Goal: Information Seeking & Learning: Learn about a topic

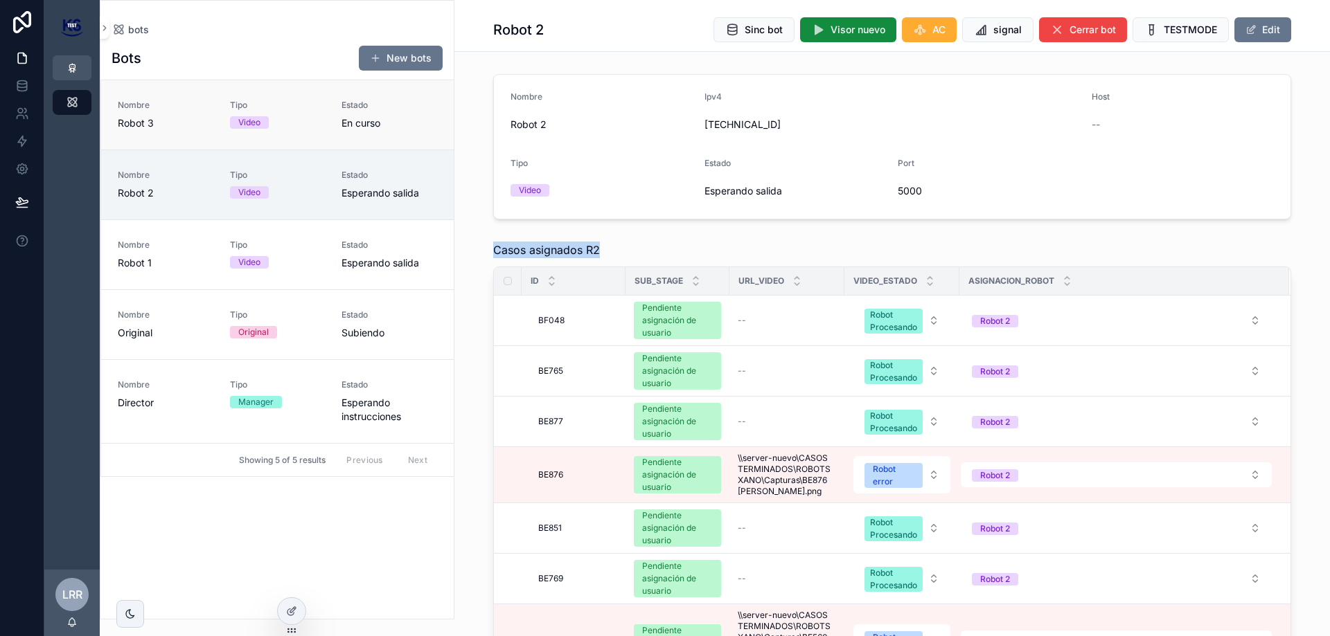
click at [362, 114] on div "Estado En curso" at bounding box center [389, 115] width 96 height 30
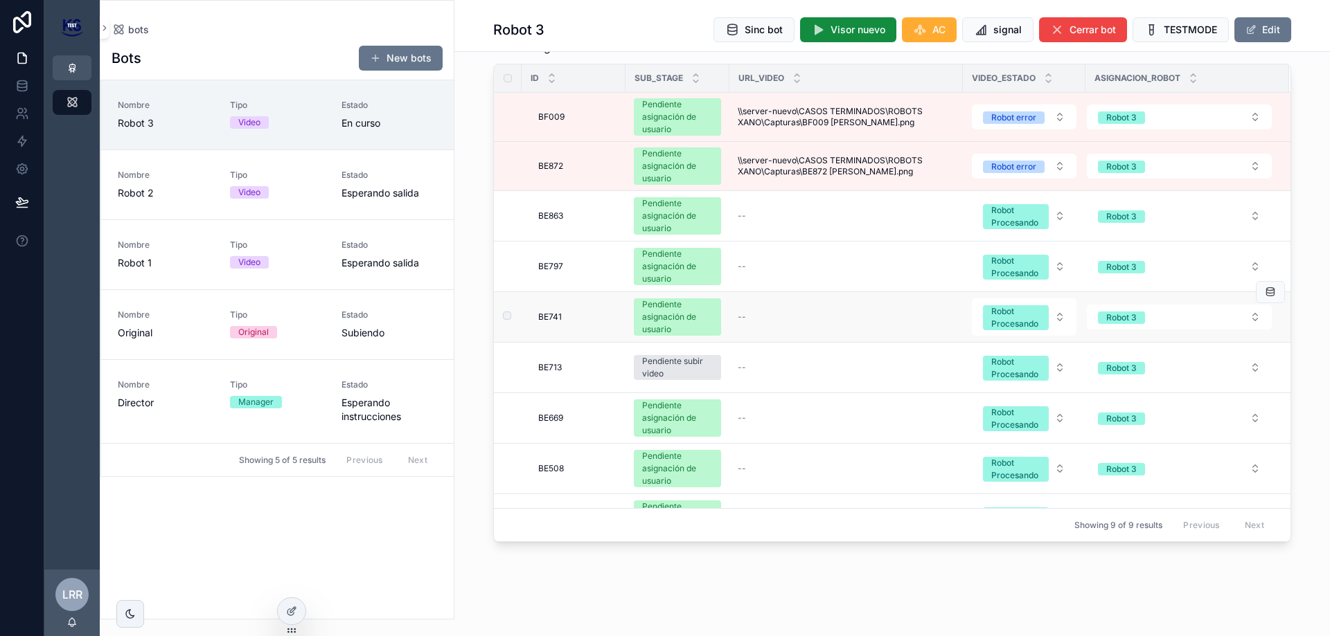
scroll to position [36, 0]
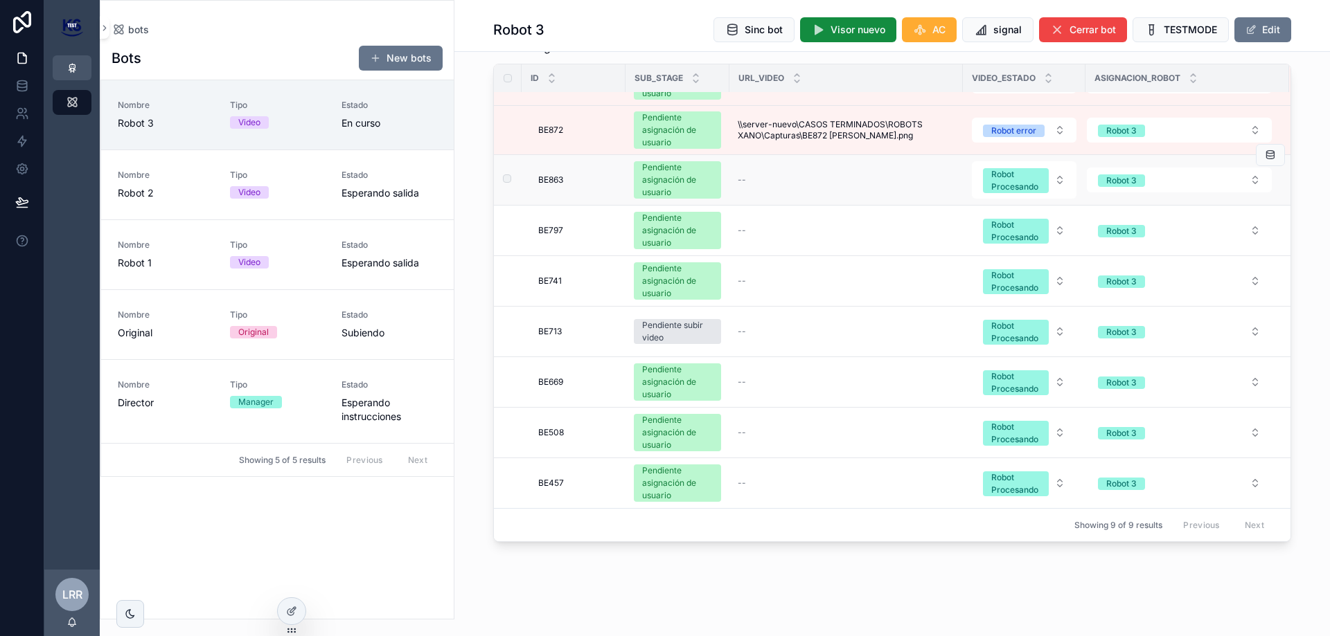
click at [557, 181] on span "BE863" at bounding box center [550, 180] width 25 height 11
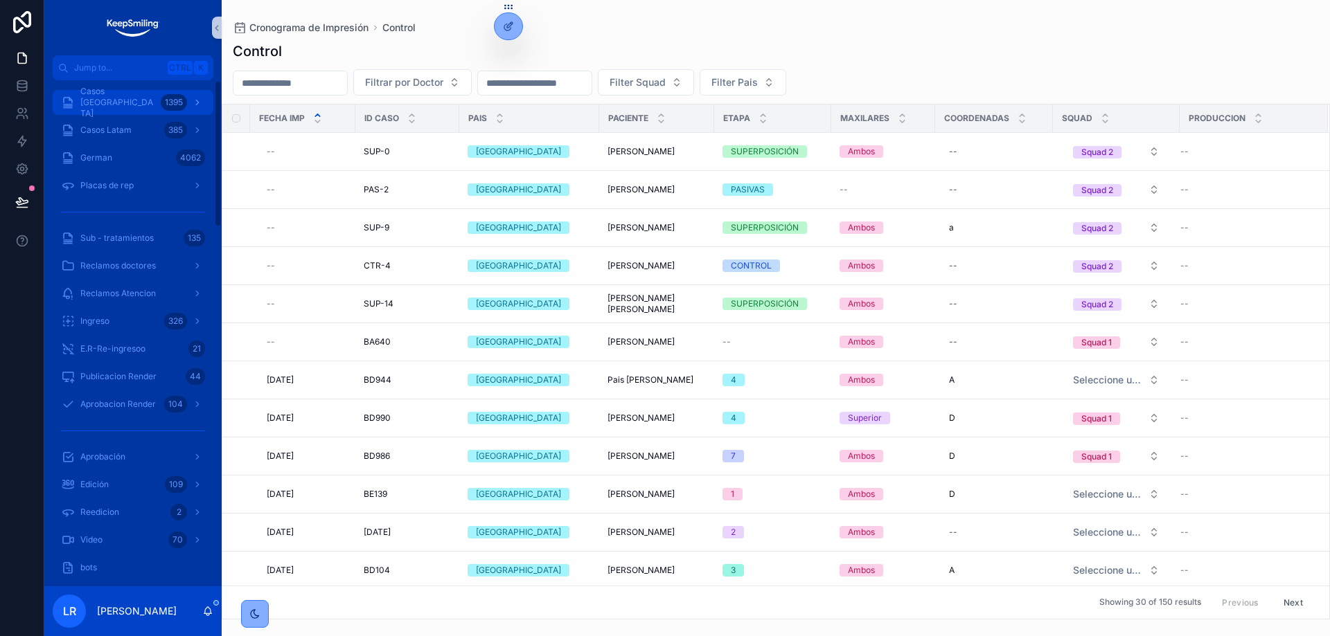
click at [136, 112] on div "Casos [GEOGRAPHIC_DATA] 1395" at bounding box center [133, 102] width 144 height 22
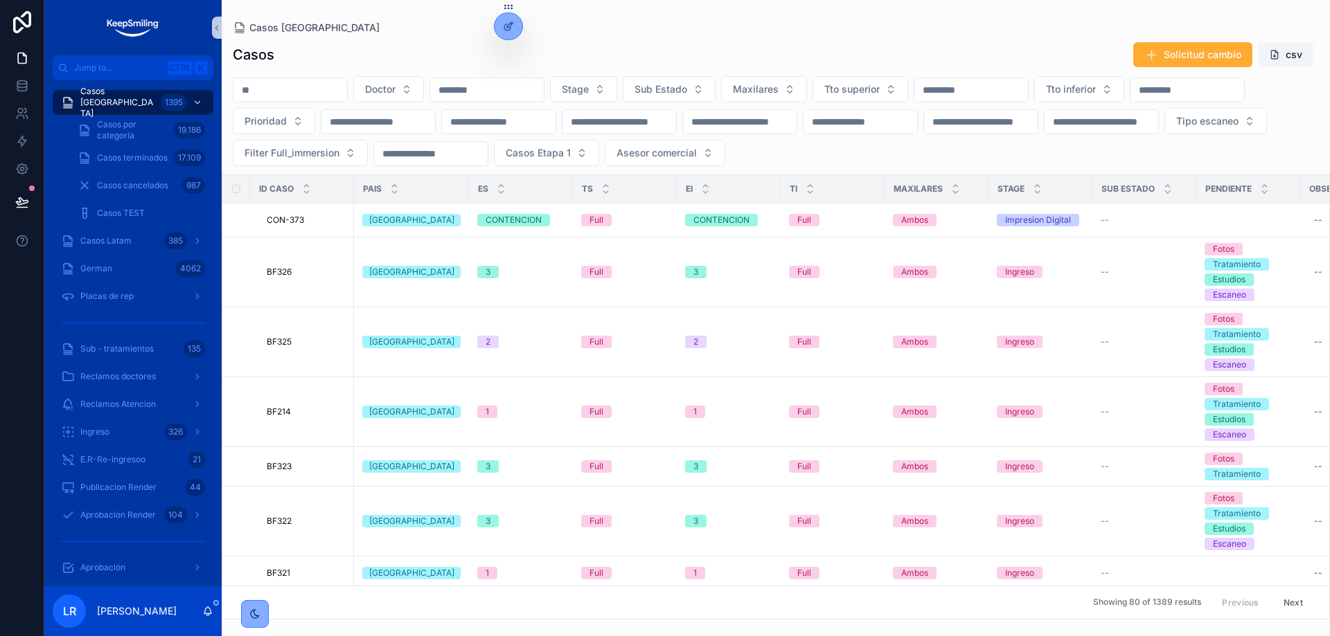
click at [312, 85] on input "scrollable content" at bounding box center [290, 89] width 114 height 19
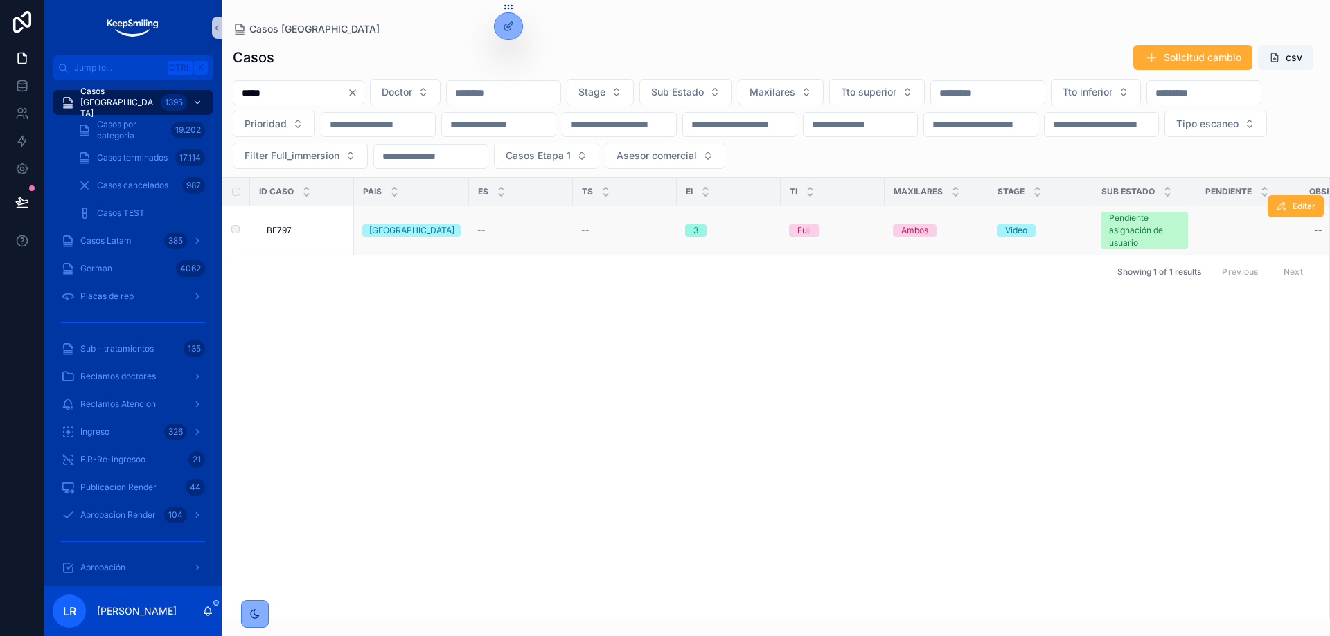
type input "*****"
click at [408, 226] on div "[GEOGRAPHIC_DATA]" at bounding box center [411, 230] width 85 height 12
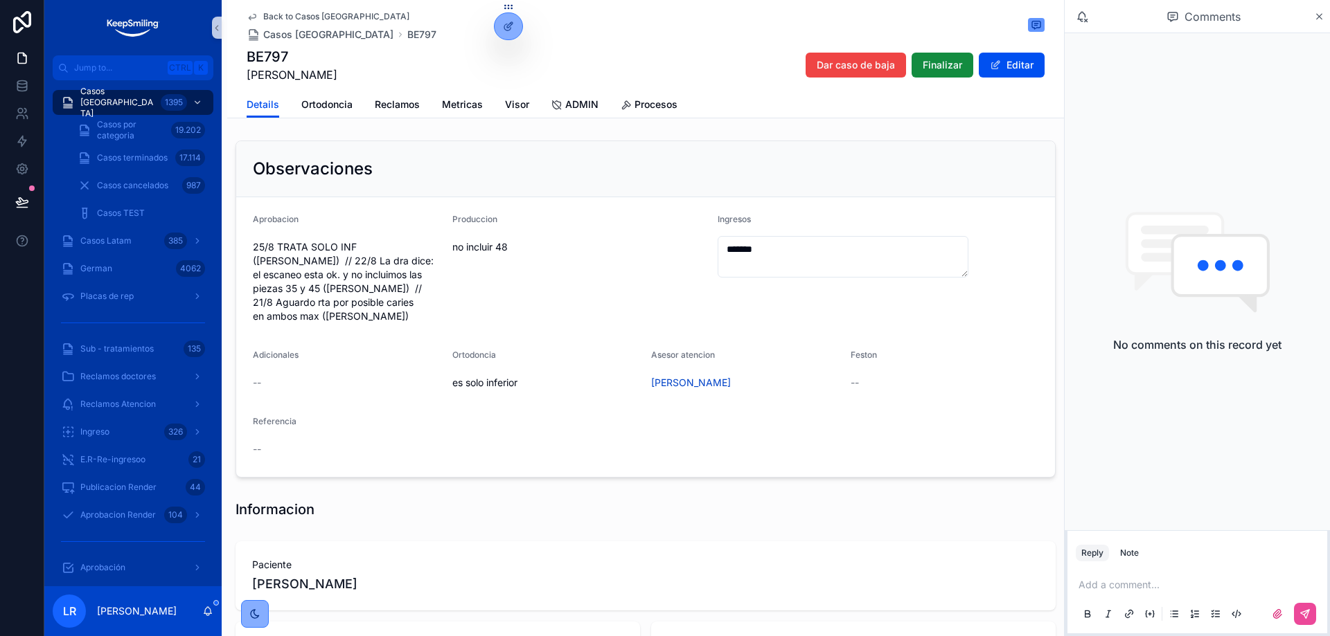
click at [512, 178] on div "Observaciones" at bounding box center [645, 169] width 785 height 22
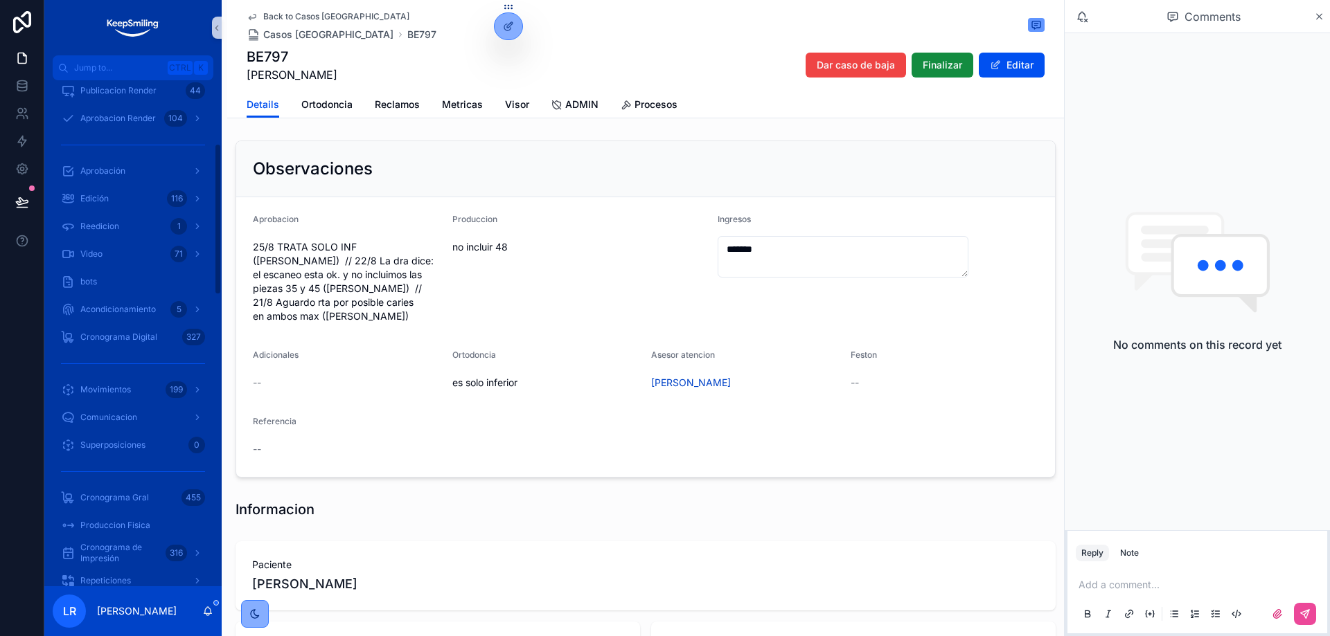
scroll to position [415, 0]
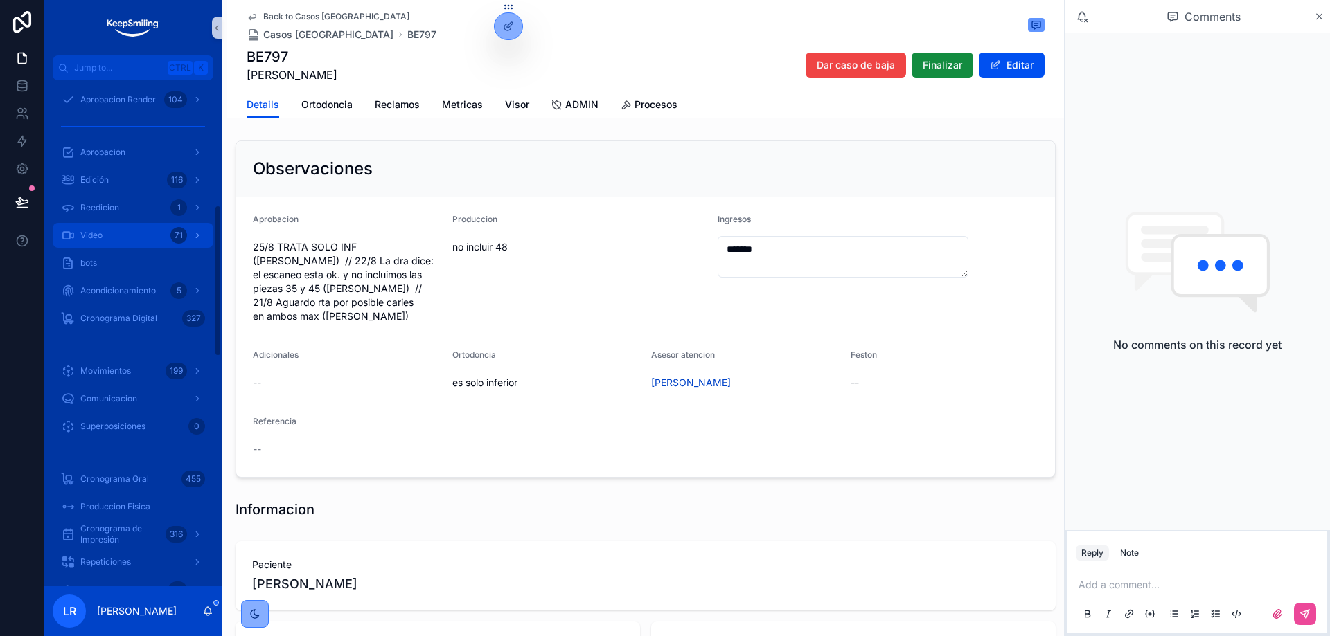
click at [132, 231] on div "Video 71" at bounding box center [133, 235] width 144 height 22
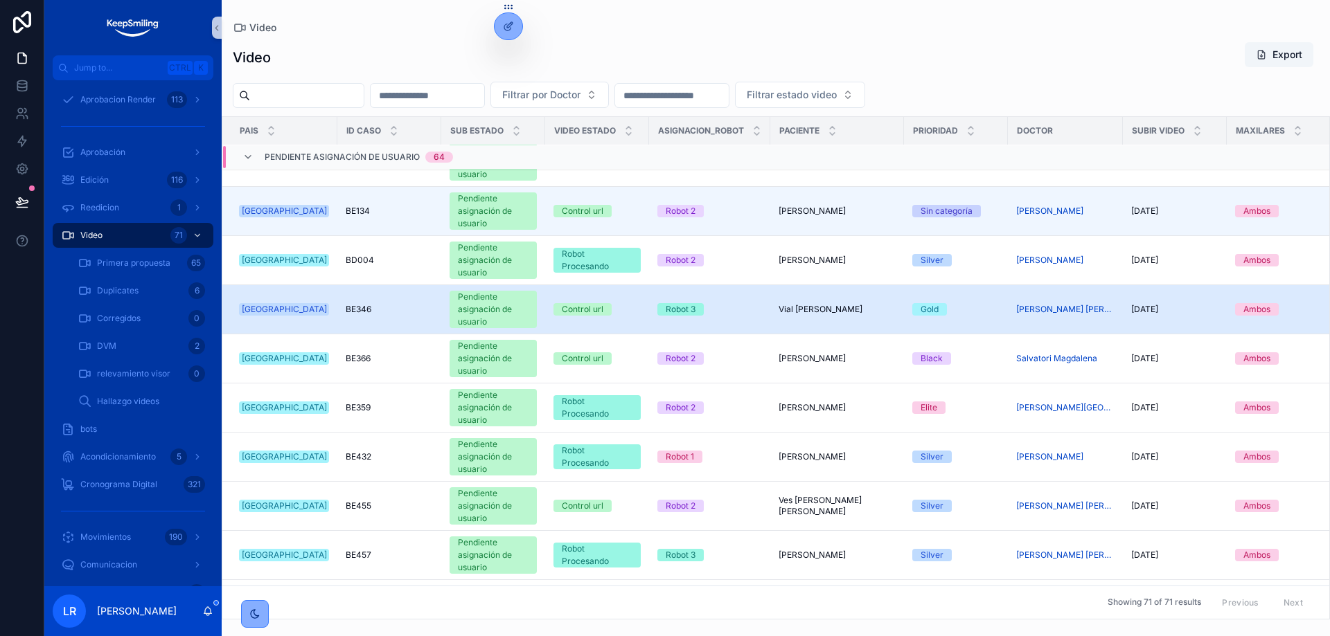
scroll to position [208, 0]
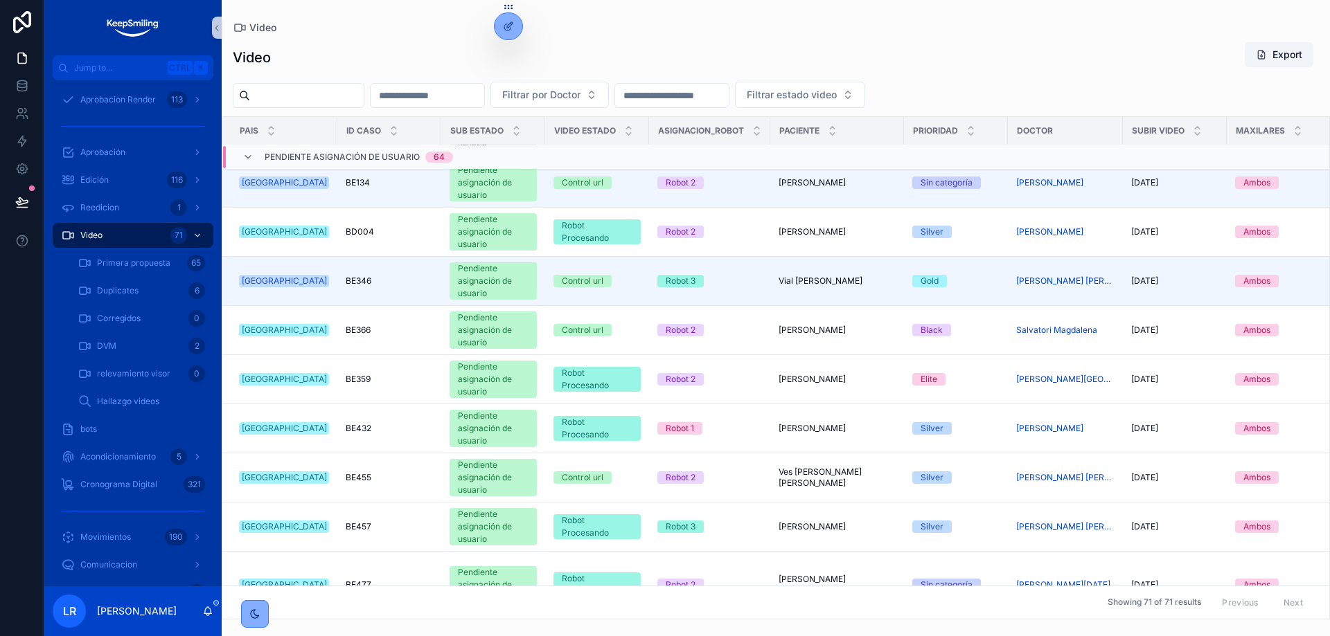
click at [457, 100] on input "scrollable content" at bounding box center [427, 95] width 114 height 19
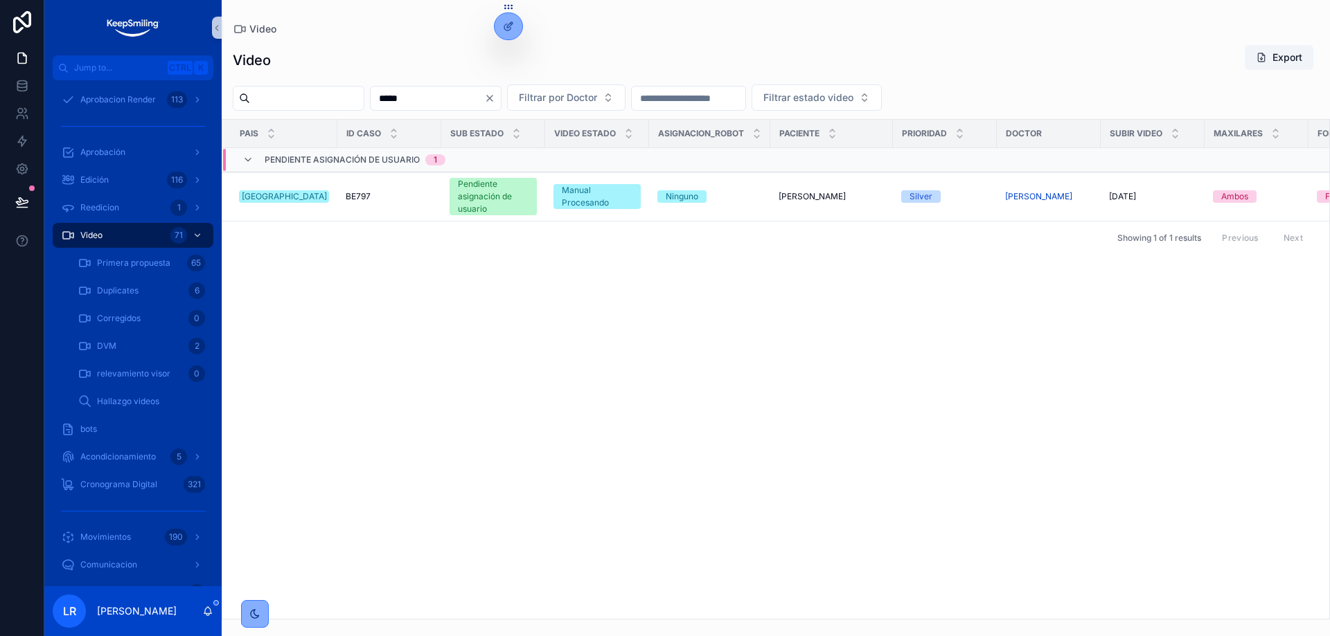
drag, startPoint x: 460, startPoint y: 100, endPoint x: 314, endPoint y: 87, distance: 146.6
click at [314, 87] on div "***** Filtrar por Doctor [PERSON_NAME] estado video" at bounding box center [776, 97] width 1108 height 26
type input "*****"
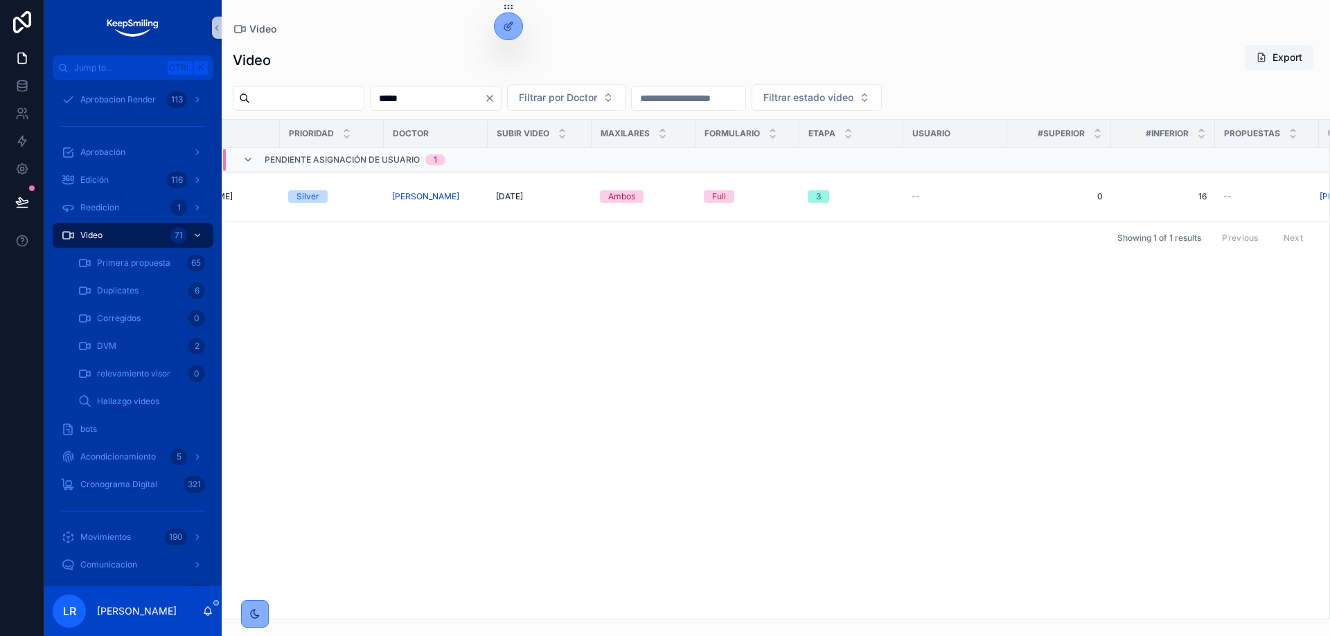
scroll to position [0, 698]
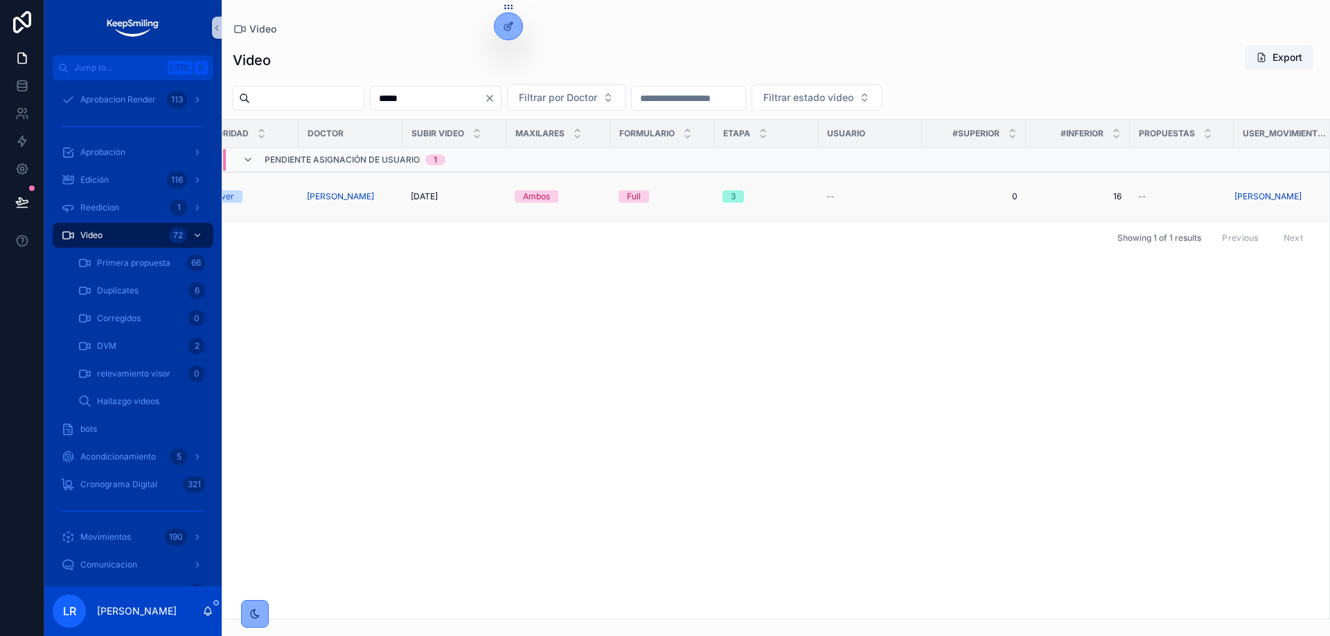
click at [1001, 197] on span "0" at bounding box center [973, 196] width 87 height 11
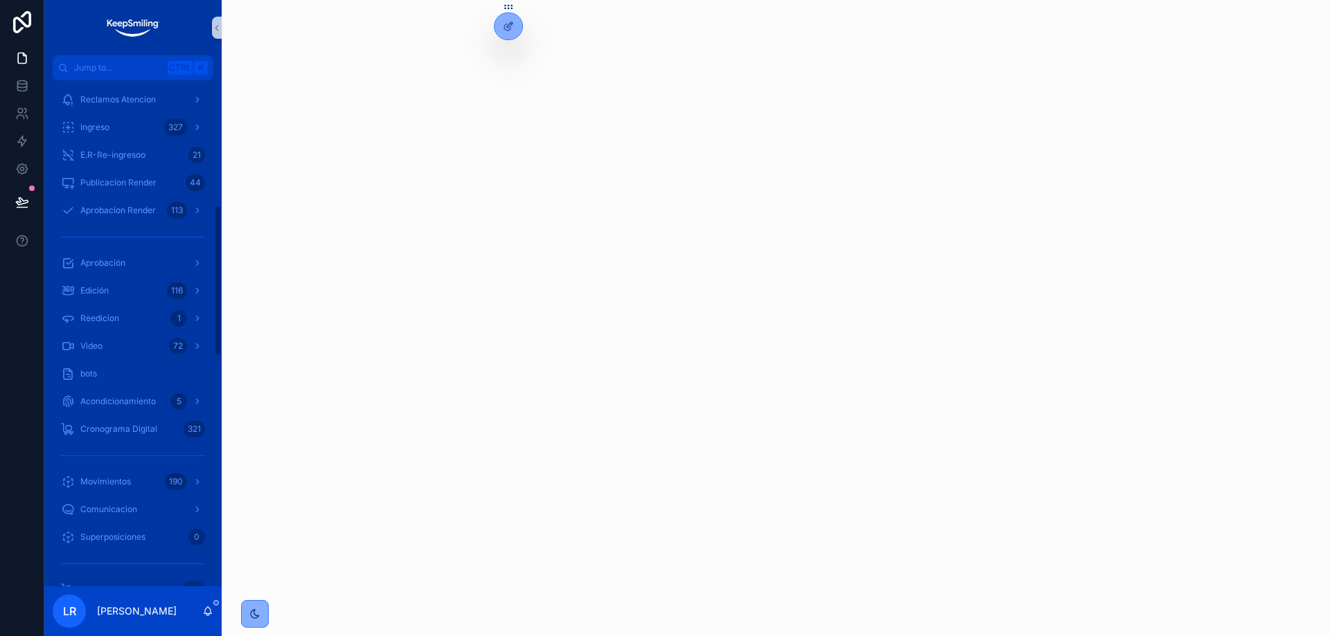
scroll to position [415, 0]
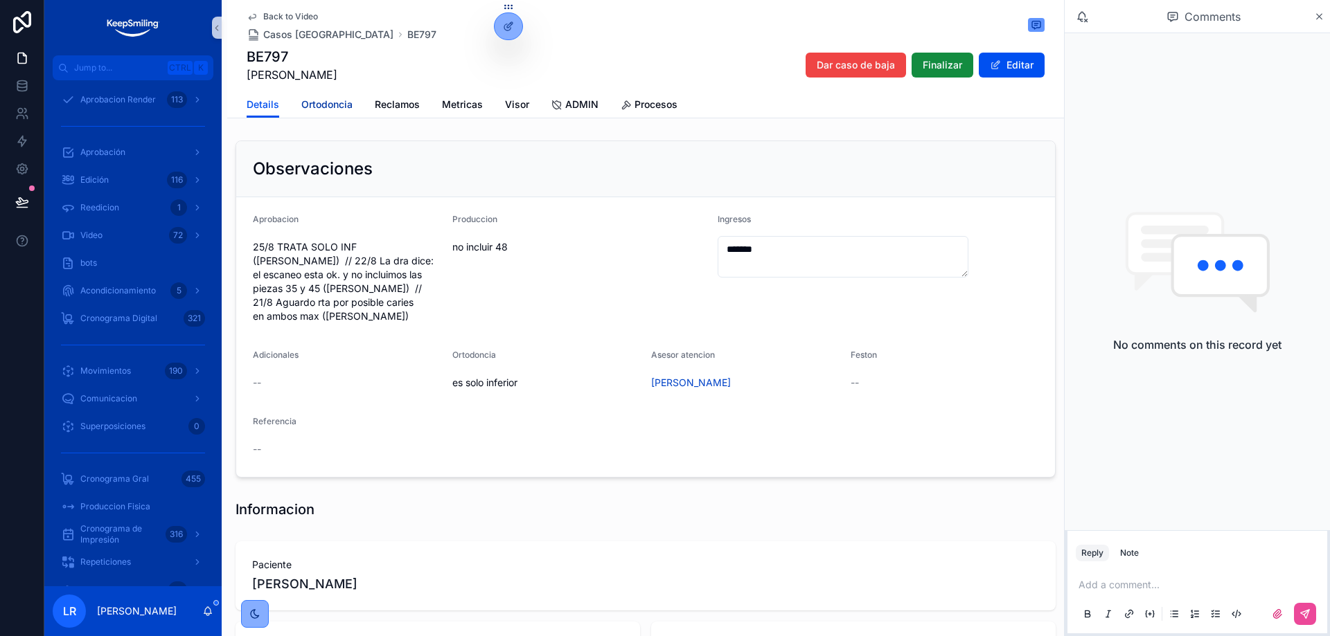
click at [301, 108] on span "Ortodoncia" at bounding box center [326, 105] width 51 height 14
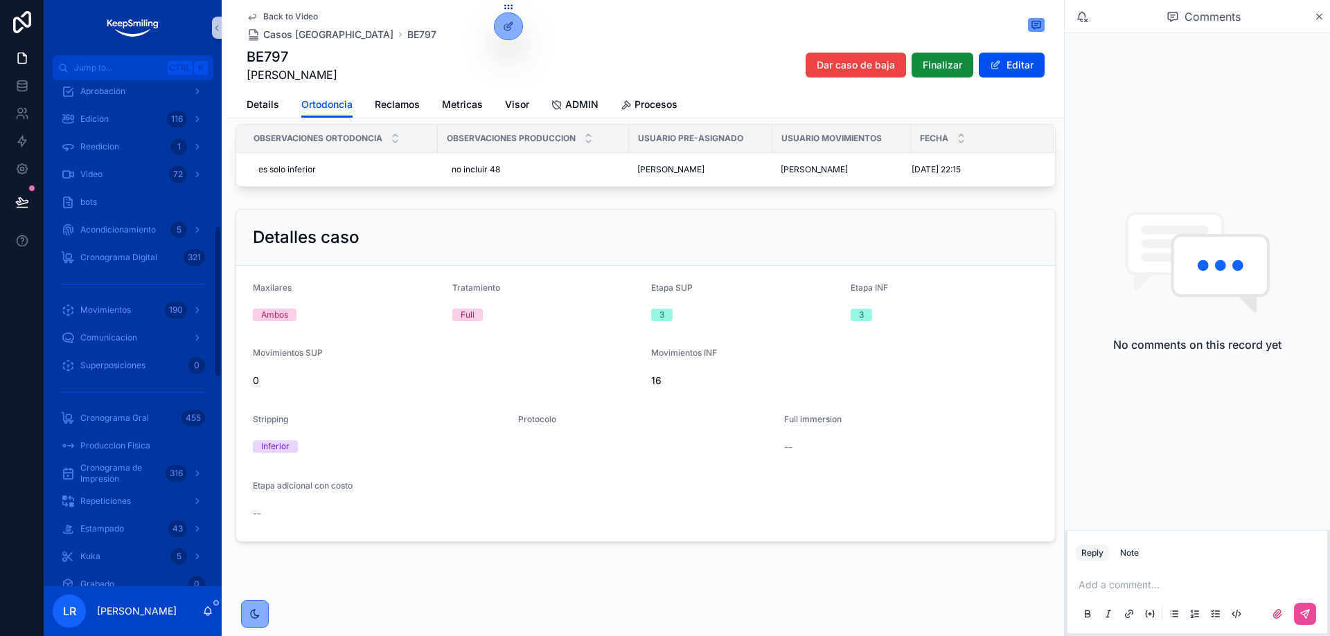
scroll to position [485, 0]
click at [294, 17] on span "Back to Video" at bounding box center [290, 16] width 55 height 11
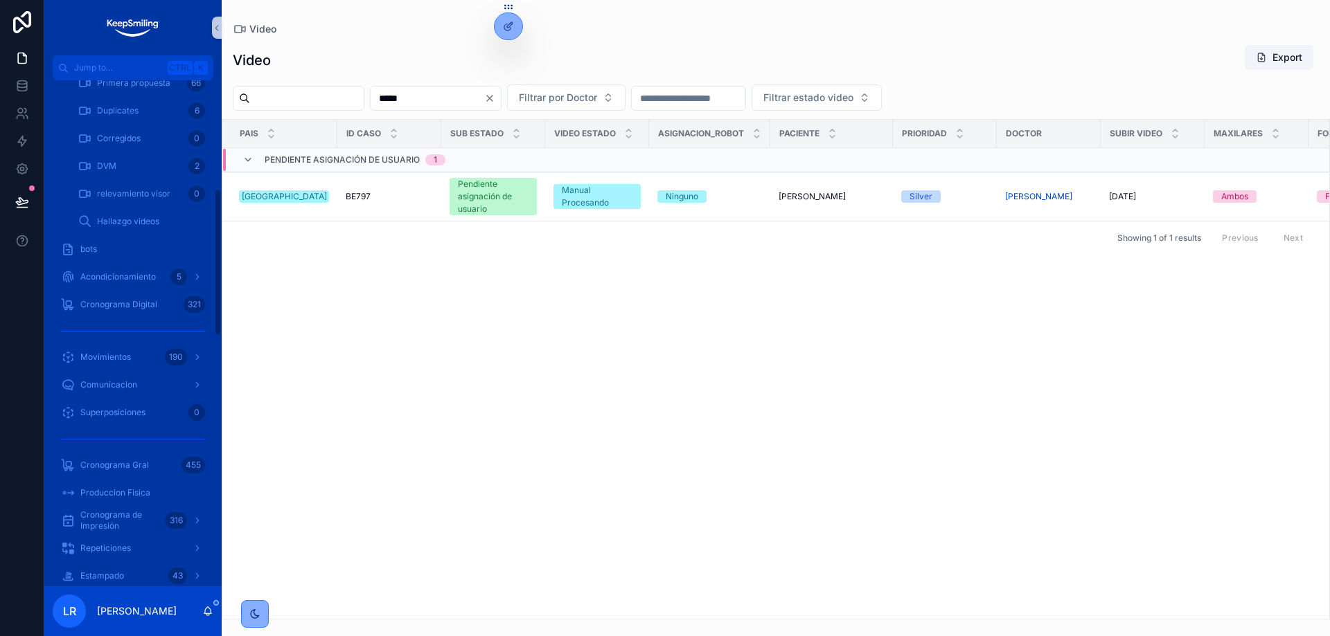
scroll to position [374, 0]
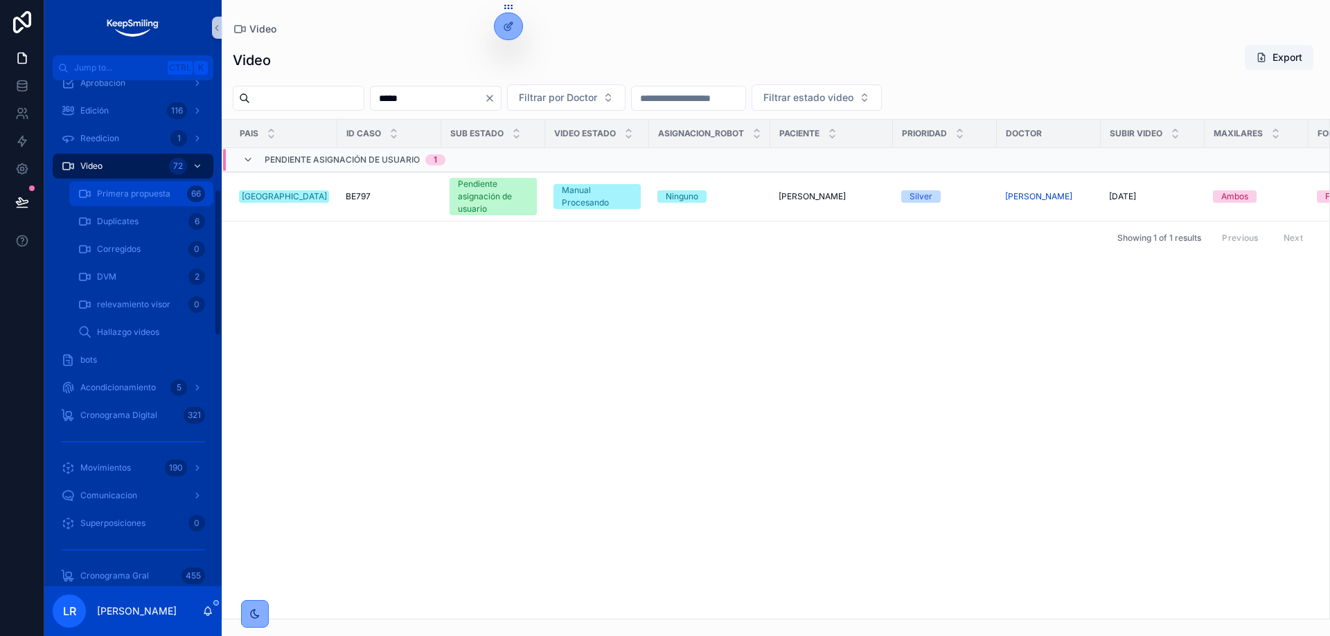
click at [126, 194] on span "Primera propuesta" at bounding box center [133, 193] width 73 height 11
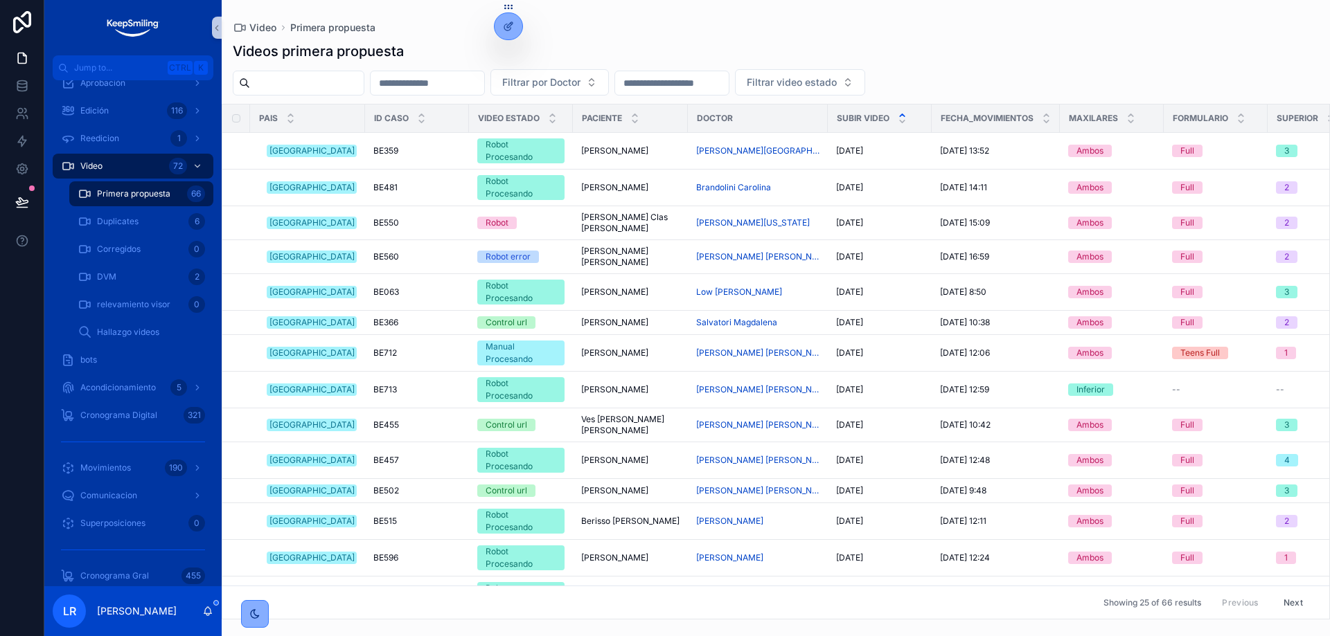
click at [463, 84] on input "scrollable content" at bounding box center [427, 82] width 114 height 19
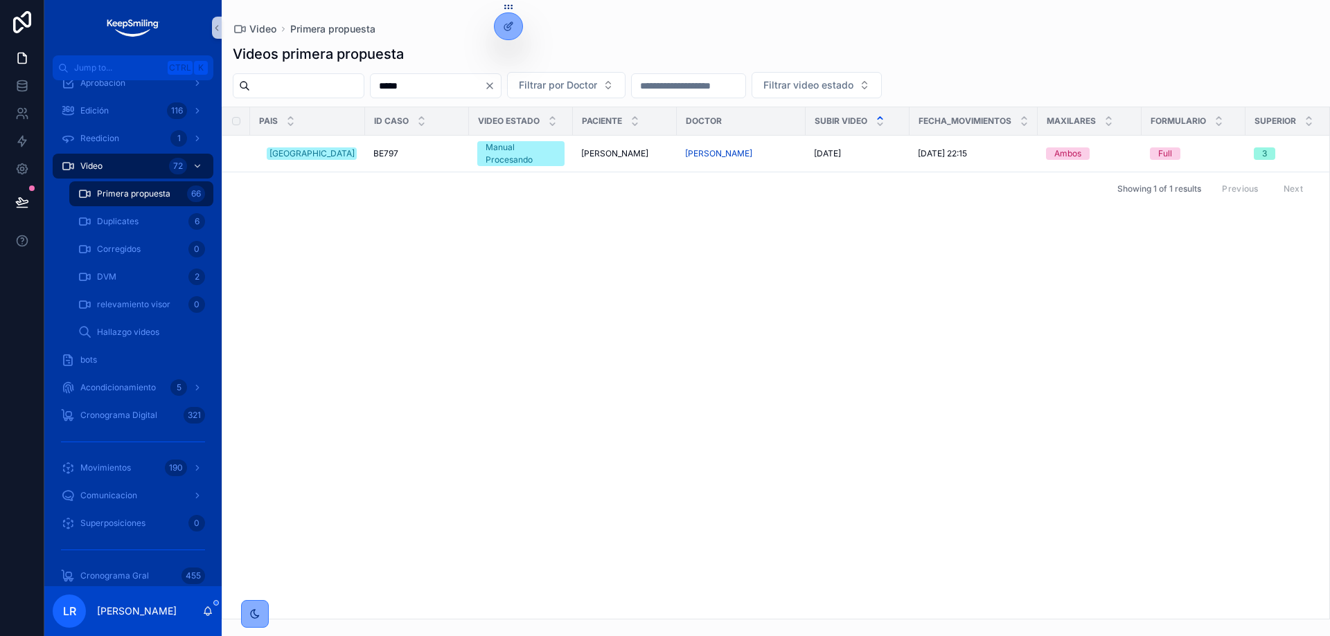
type input "*****"
drag, startPoint x: 610, startPoint y: 155, endPoint x: 614, endPoint y: 162, distance: 7.7
click at [610, 155] on span "[PERSON_NAME]" at bounding box center [614, 153] width 67 height 11
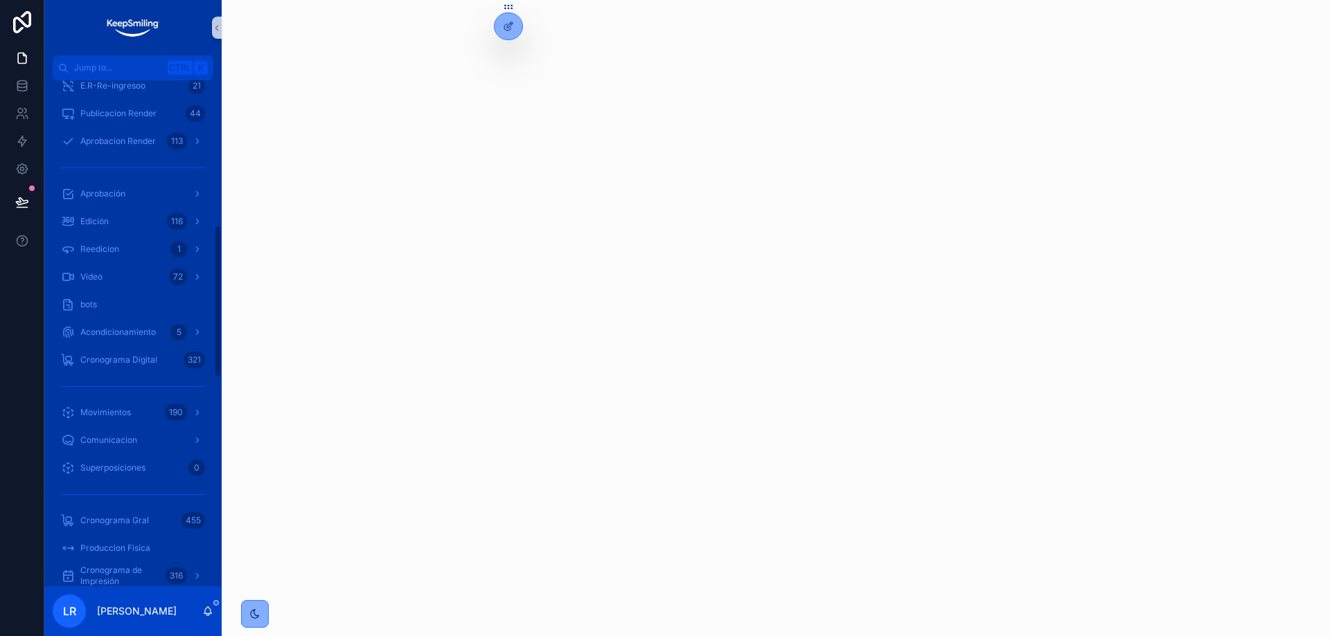
scroll to position [485, 0]
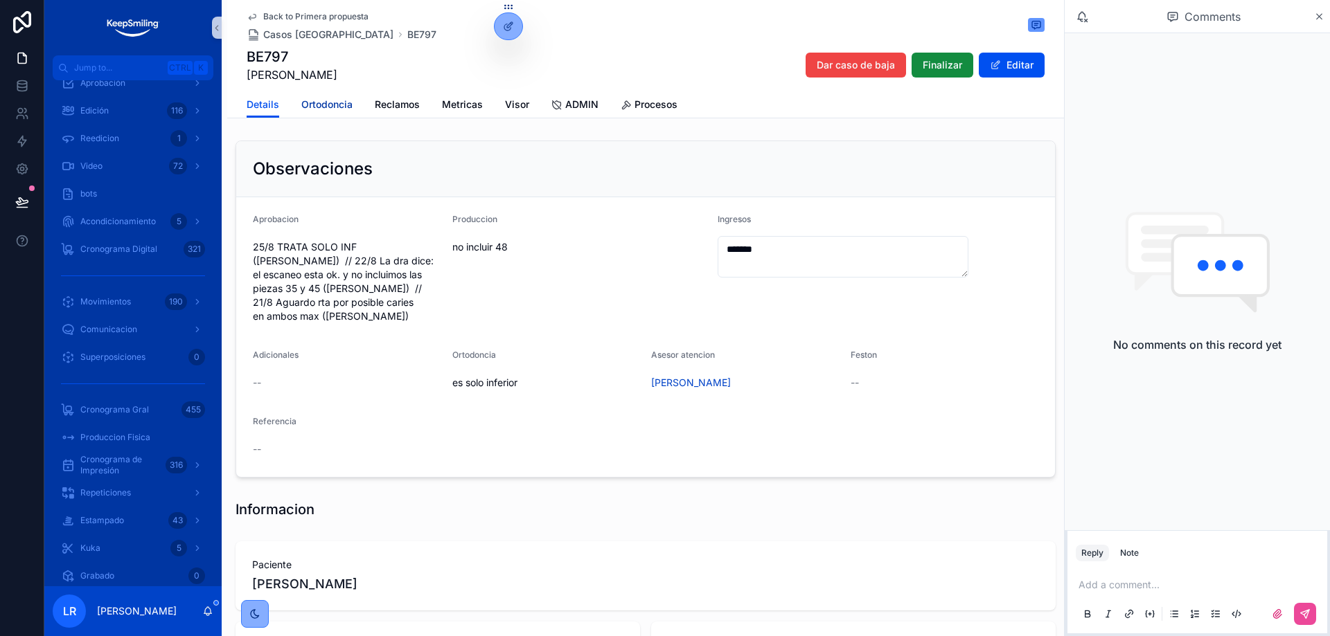
click at [329, 98] on span "Ortodoncia" at bounding box center [326, 105] width 51 height 14
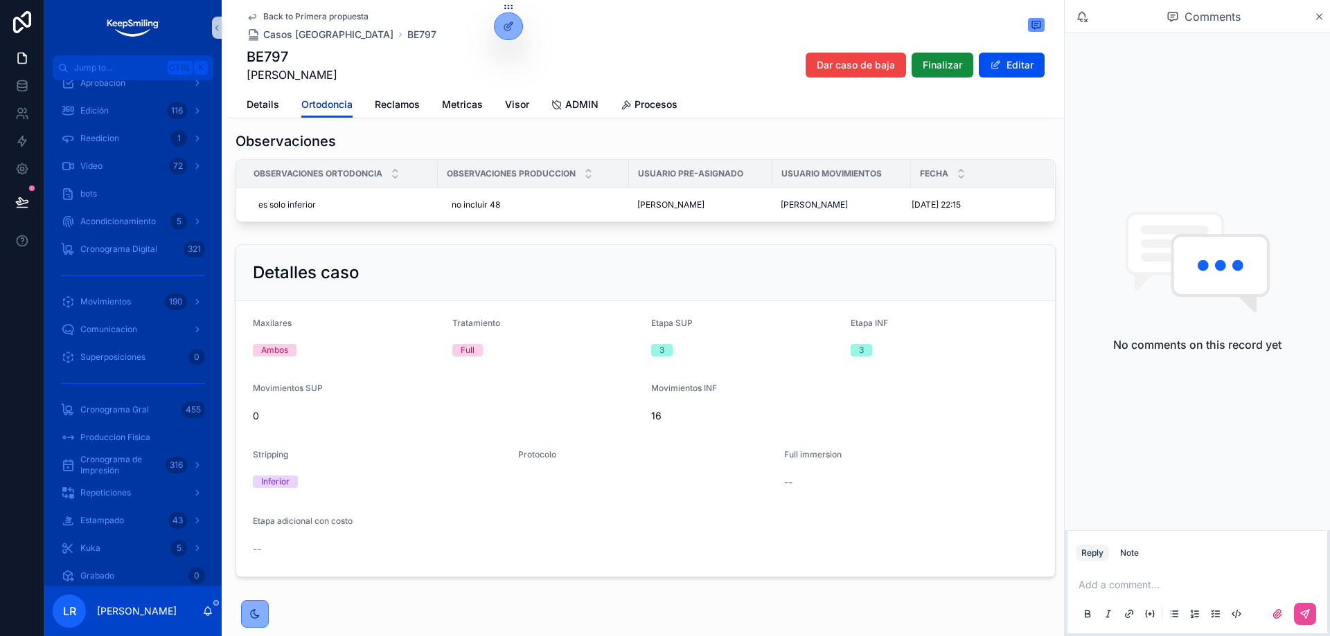
scroll to position [246, 0]
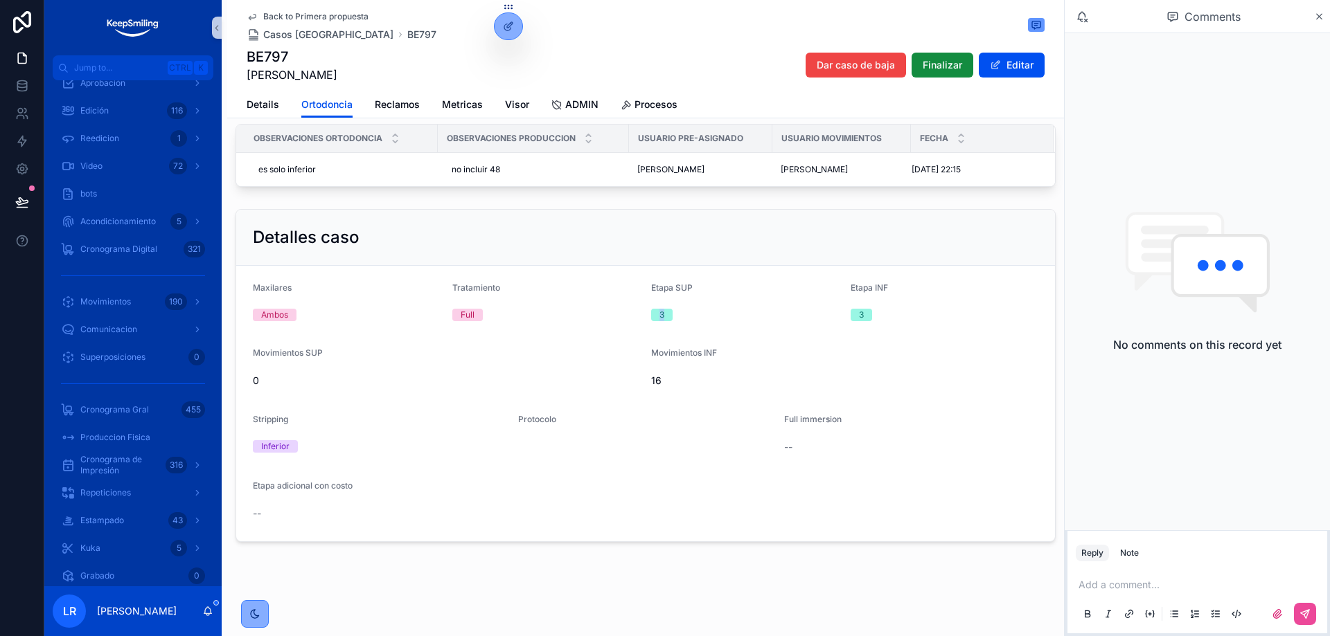
click at [652, 314] on span "3" at bounding box center [661, 315] width 21 height 12
drag, startPoint x: 265, startPoint y: 379, endPoint x: 247, endPoint y: 382, distance: 18.1
click at [247, 382] on form "Maxilares Ambos Tratamiento Full Etapa SUP 3 Etapa INF 3 Movimientos SUP 0 Movi…" at bounding box center [645, 404] width 818 height 276
click at [730, 386] on span "16" at bounding box center [844, 381] width 387 height 14
drag, startPoint x: 261, startPoint y: 311, endPoint x: 291, endPoint y: 313, distance: 29.8
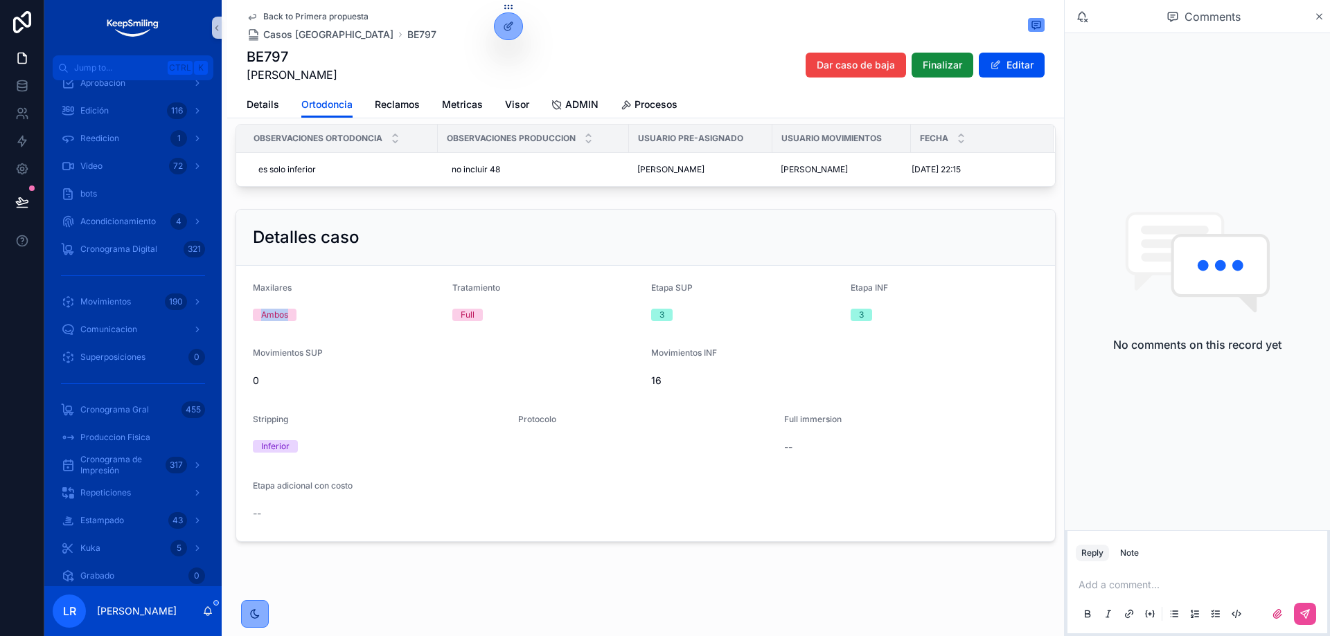
click at [291, 313] on span "Ambos" at bounding box center [275, 315] width 44 height 12
